Goal: Task Accomplishment & Management: Use online tool/utility

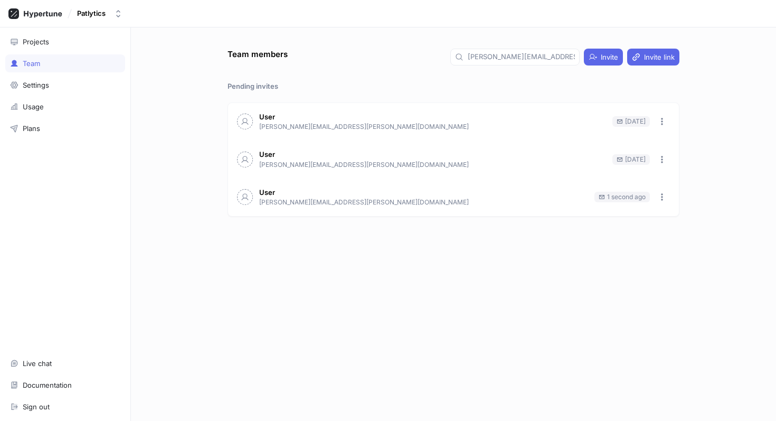
click at [51, 69] on div "Team" at bounding box center [65, 63] width 120 height 18
click at [39, 42] on div "Projects" at bounding box center [36, 41] width 26 height 8
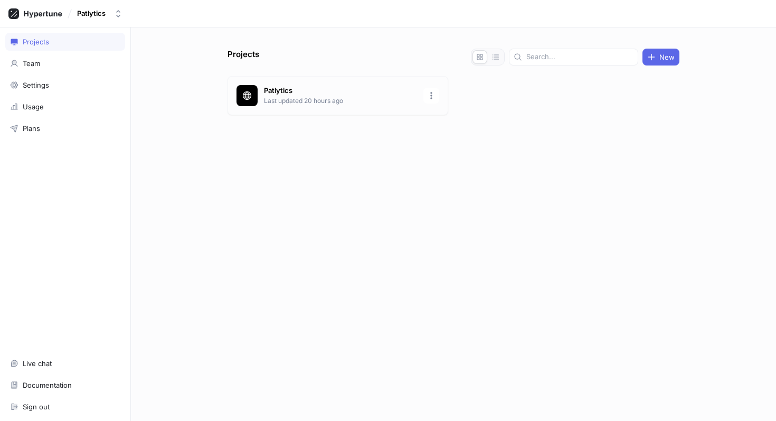
click at [261, 96] on div "Patlytics Last updated 20 hours ago" at bounding box center [338, 95] width 221 height 39
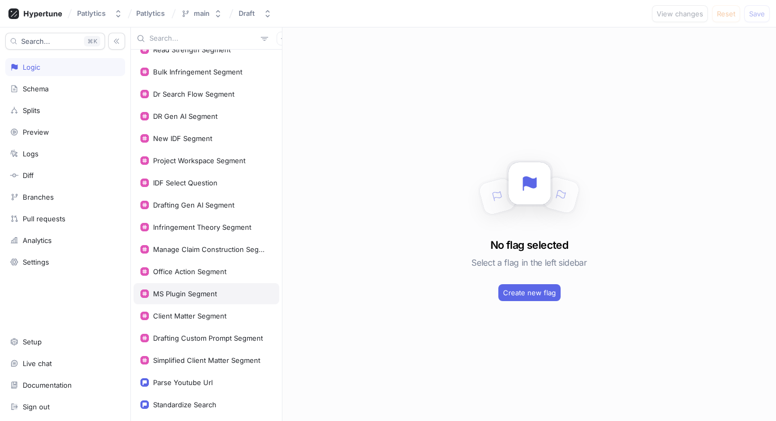
scroll to position [243, 0]
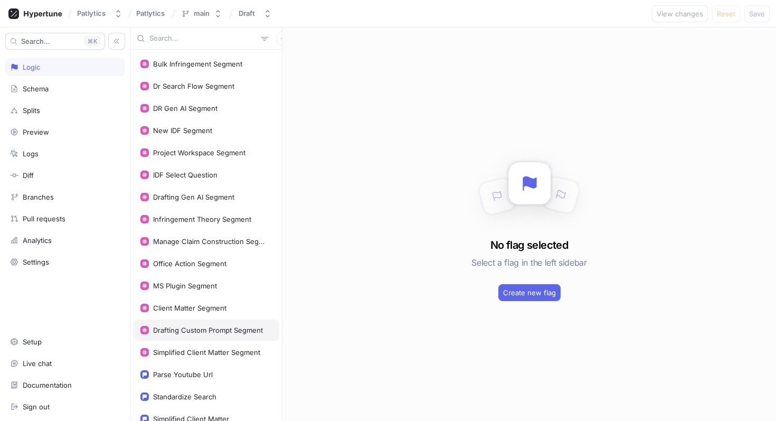
click at [201, 337] on div "Drafting Custom Prompt Segment" at bounding box center [207, 329] width 146 height 21
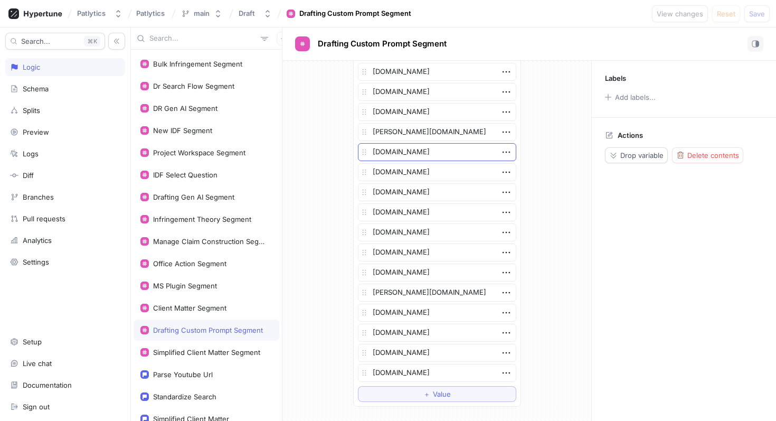
scroll to position [268, 0]
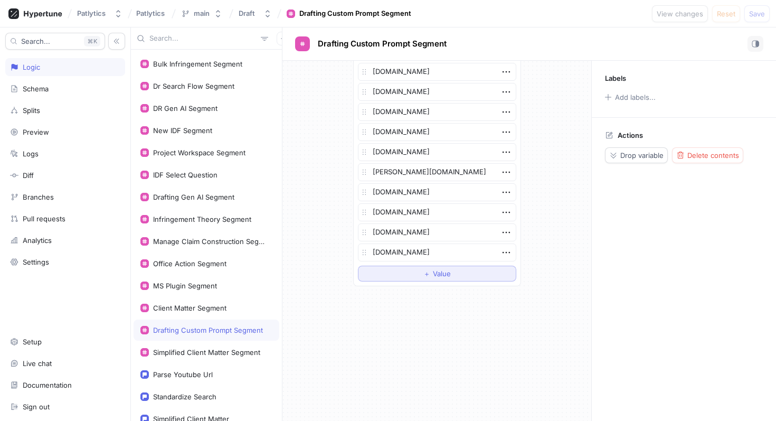
click at [396, 280] on button "＋ Value" at bounding box center [437, 274] width 158 height 16
click at [390, 277] on textarea at bounding box center [437, 272] width 158 height 18
click at [384, 272] on textarea at bounding box center [437, 272] width 158 height 18
type textarea "x"
type textarea "c"
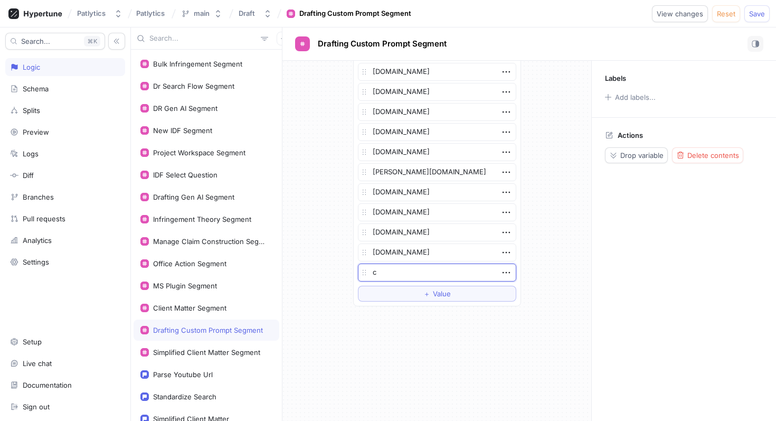
type textarea "x"
type textarea "cr"
type textarea "x"
type textarea "cro"
type textarea "x"
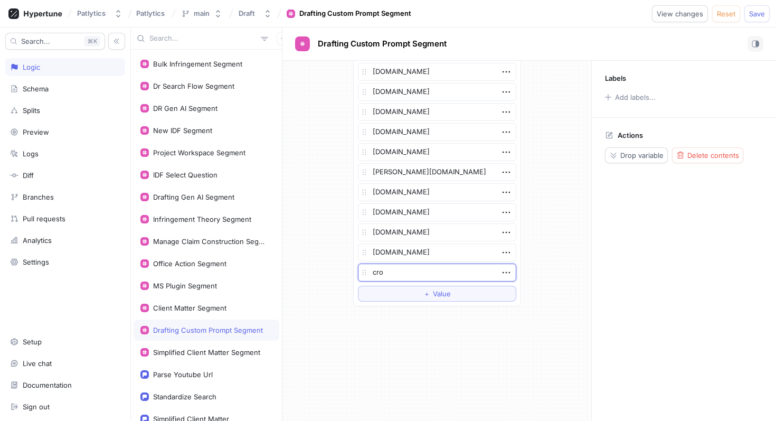
type textarea "crow"
type textarea "x"
type textarea "crowd"
type textarea "x"
type textarea "crowds"
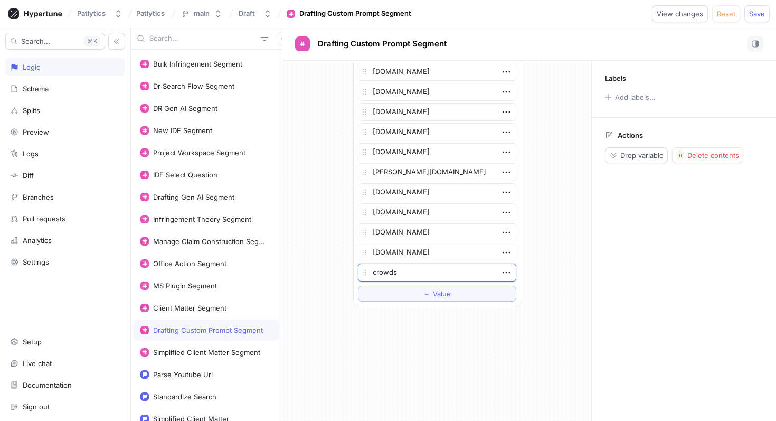
type textarea "x"
type textarea "crowdst"
type textarea "x"
type textarea "crowdstri"
type textarea "x"
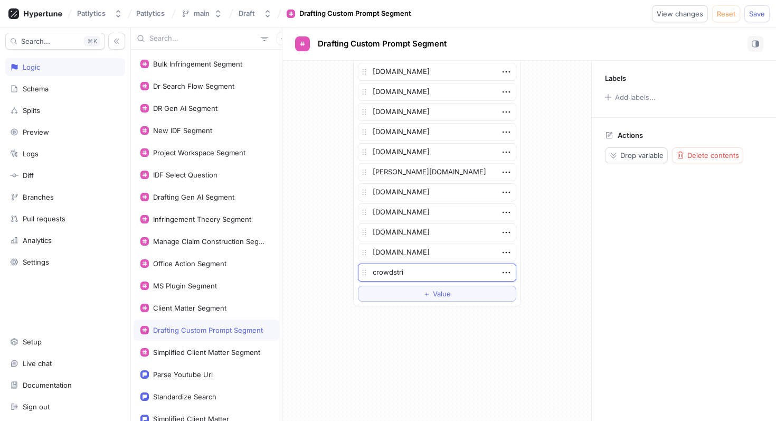
type textarea "crowdstrik"
type textarea "x"
type textarea "crowdstrike"
type textarea "x"
type textarea "crowdstrike.c"
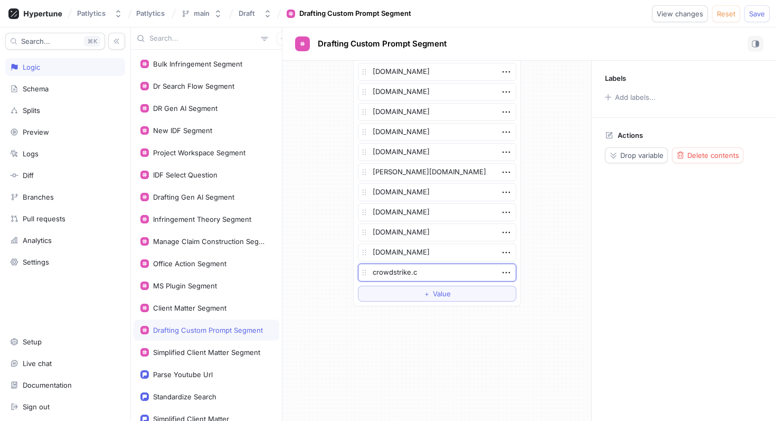
type textarea "x"
type textarea "[DOMAIN_NAME]"
type textarea "x"
type textarea "[DOMAIN_NAME]"
click at [754, 13] on span "Save" at bounding box center [757, 14] width 16 height 6
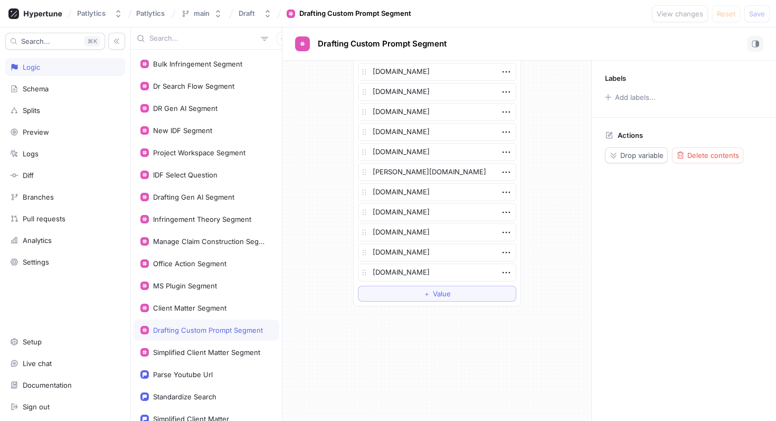
type textarea "x"
